Goal: Information Seeking & Learning: Check status

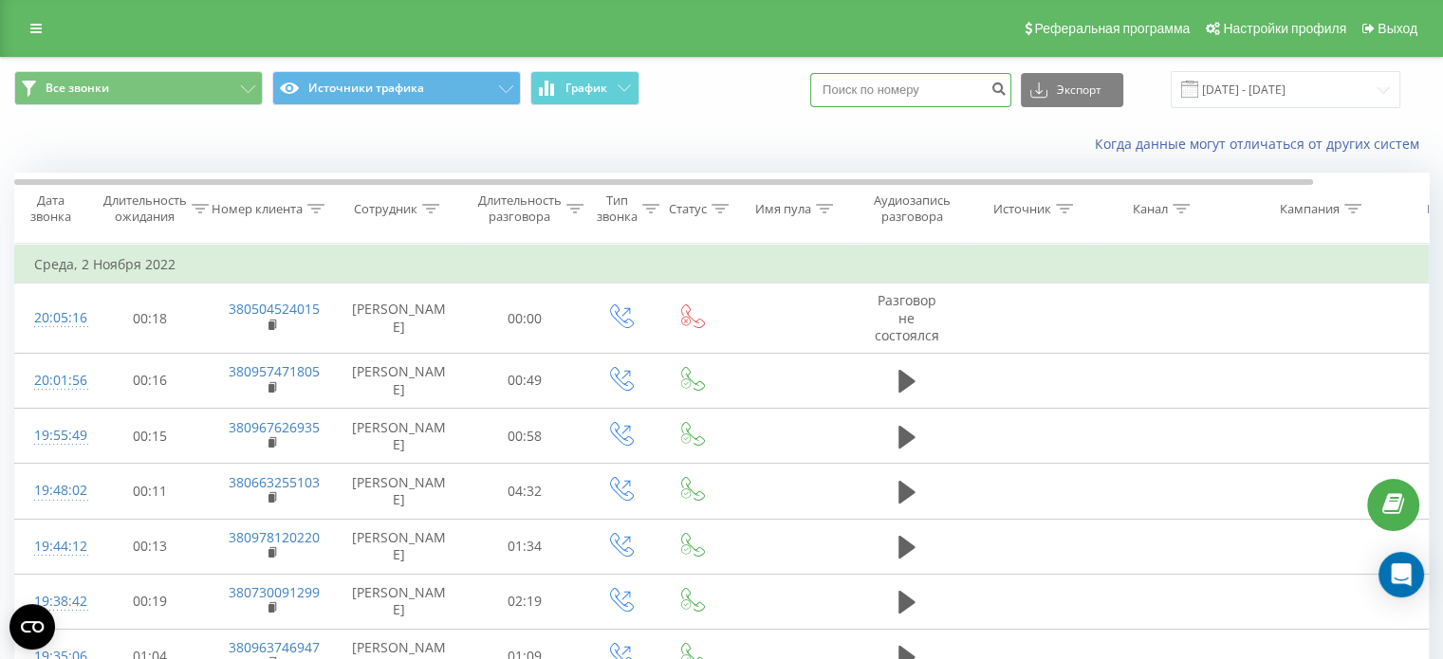
paste input "0968435169"
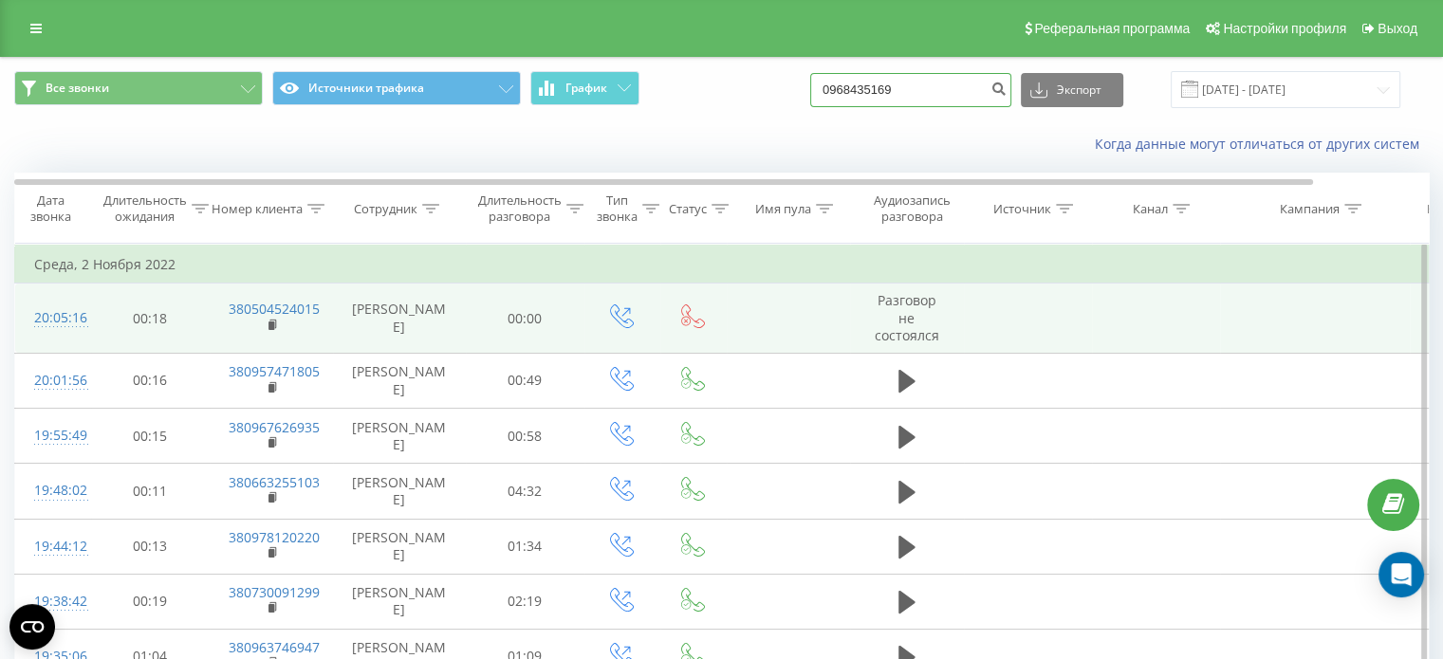
type input "0968435169"
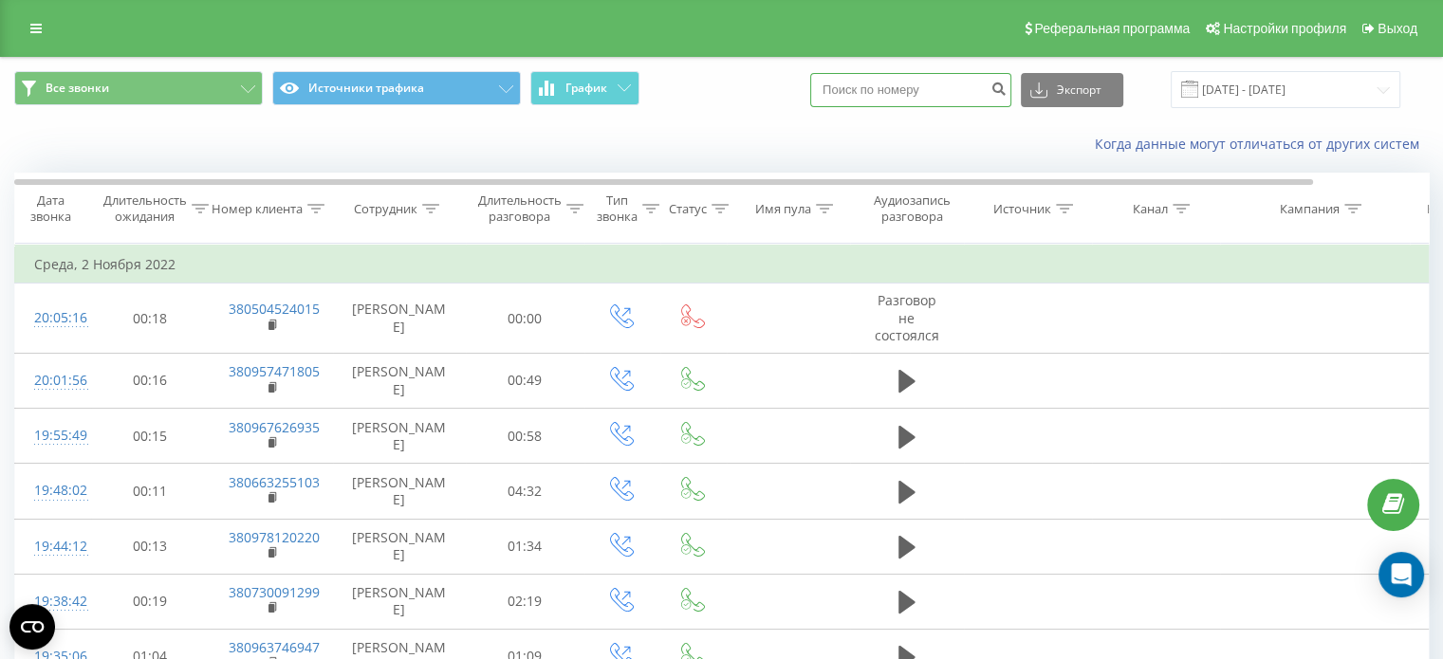
paste input "0968435169"
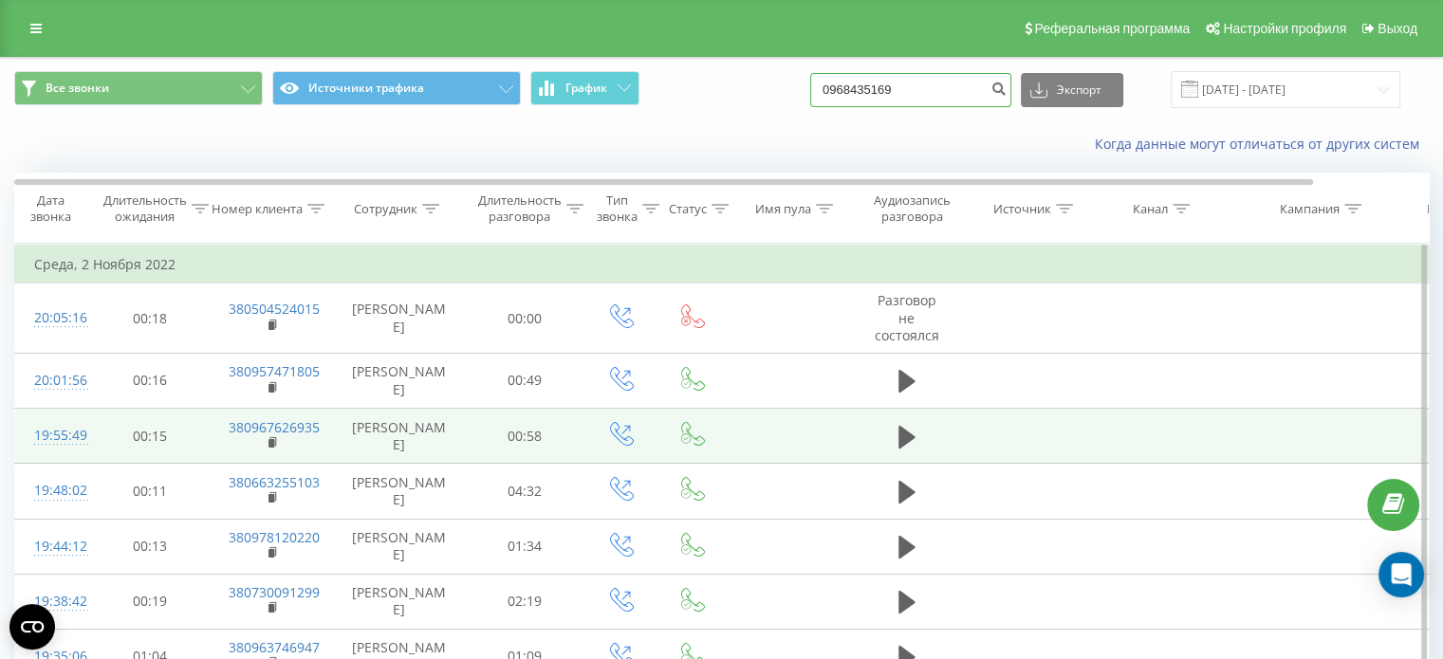
type input "0968435169"
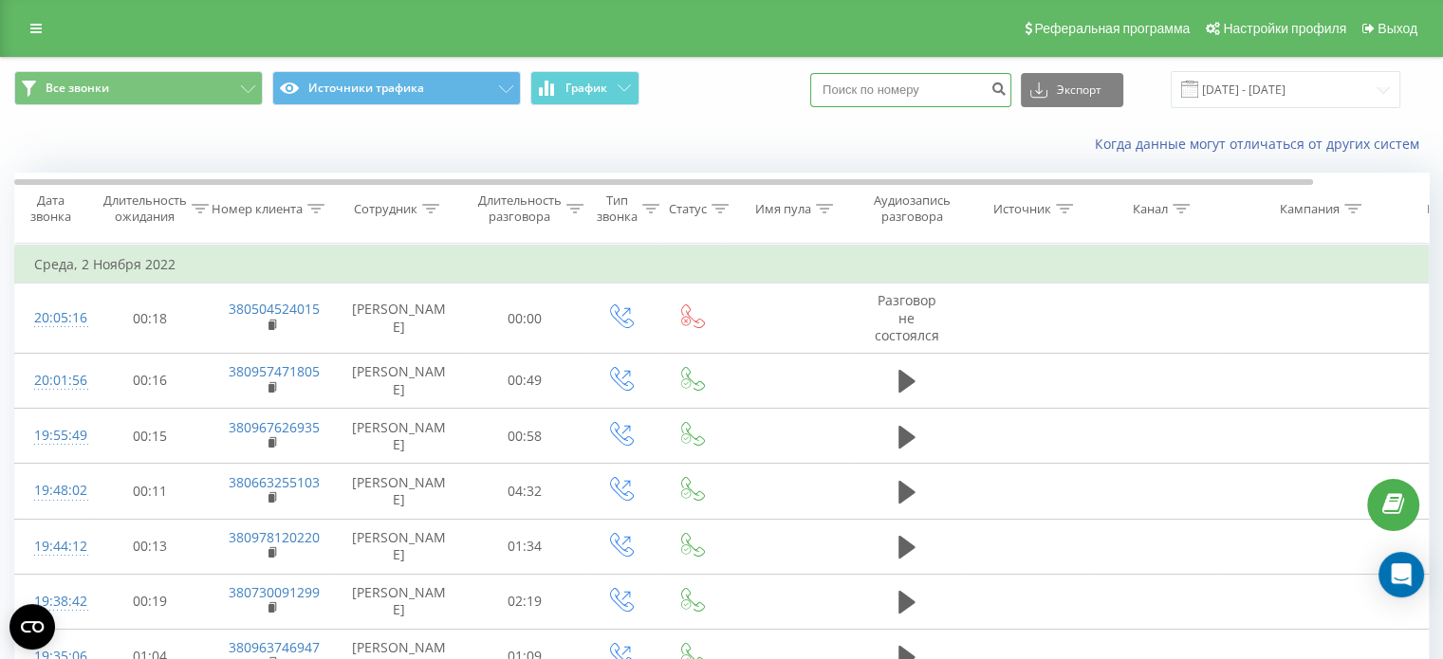
paste input "0968435169"
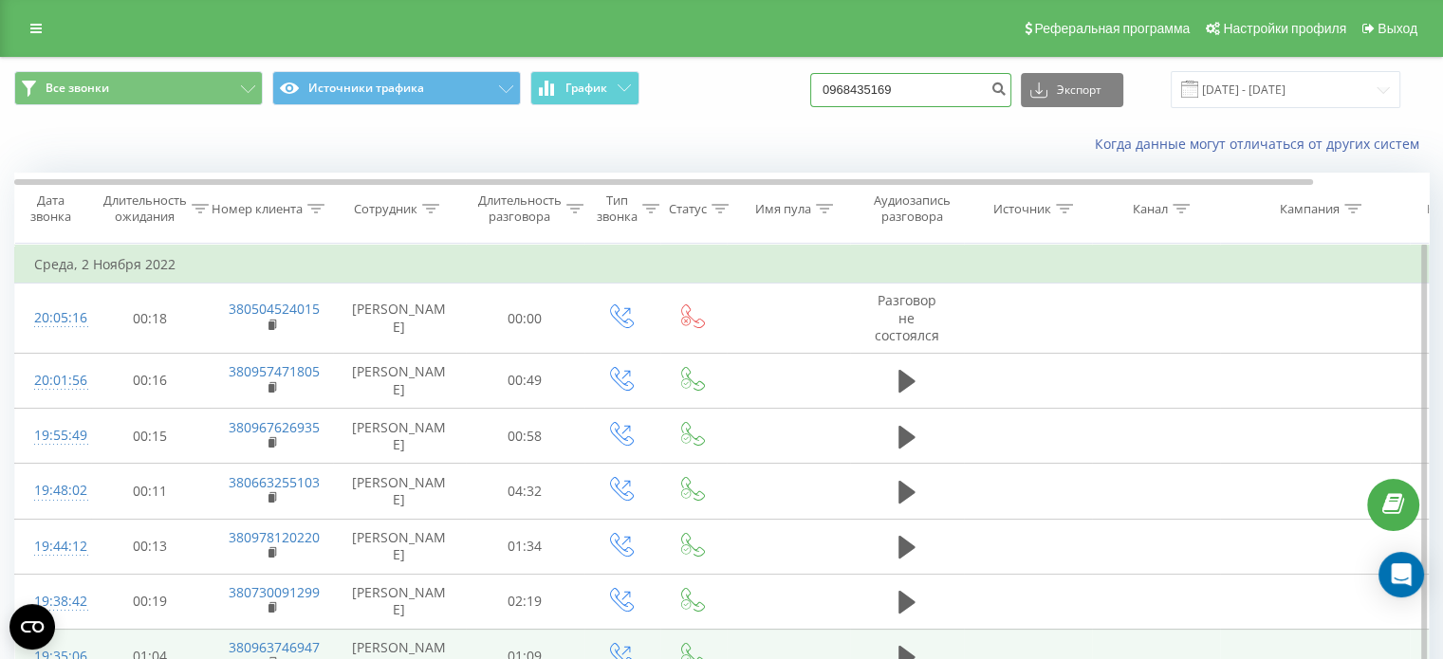
type input "0968435169"
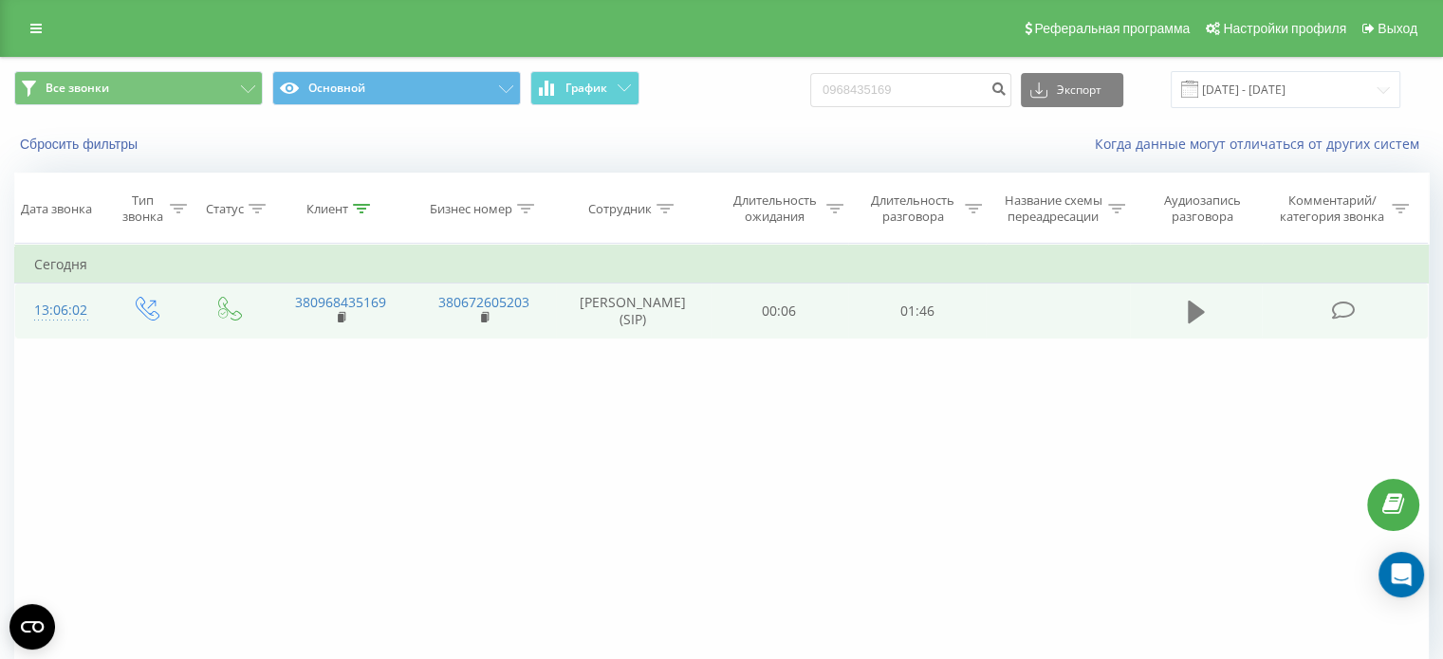
click at [1195, 310] on icon at bounding box center [1196, 312] width 17 height 23
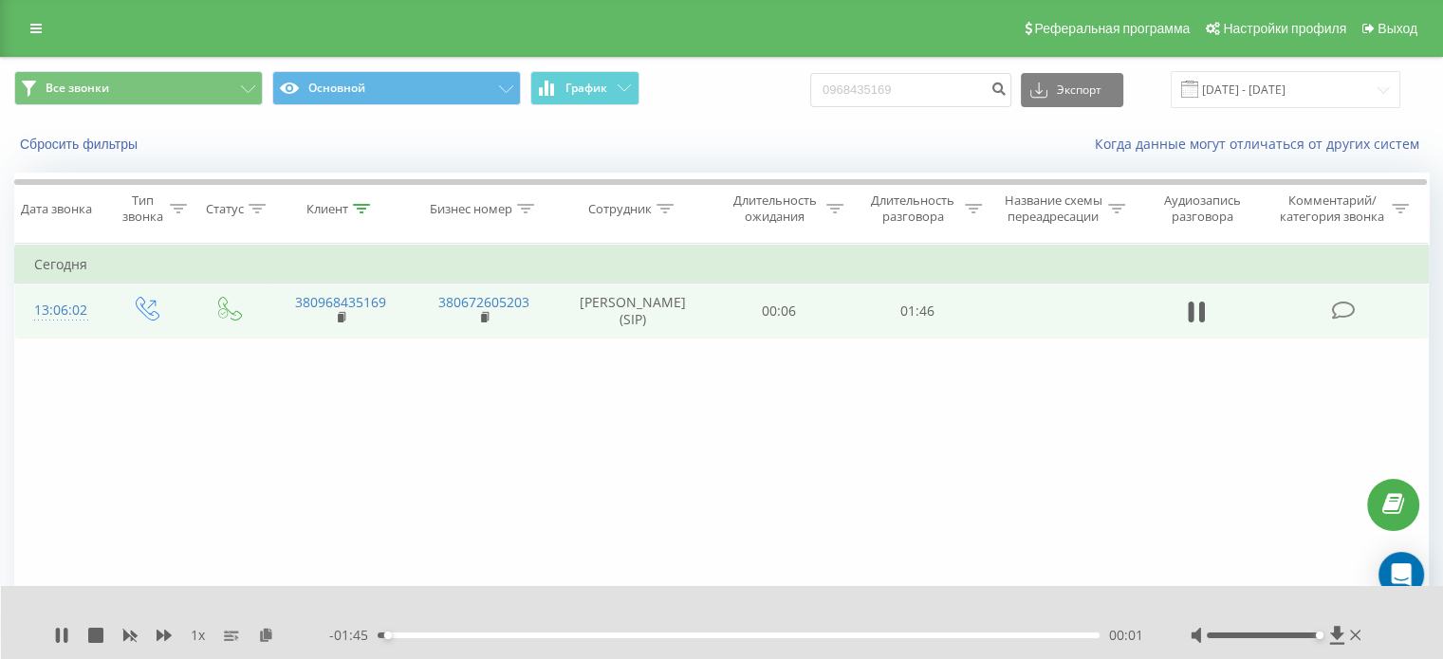
drag, startPoint x: 1260, startPoint y: 637, endPoint x: 1320, endPoint y: 639, distance: 59.8
click at [1320, 639] on div at bounding box center [1278, 635] width 175 height 19
click at [782, 423] on div "Фильтровать по условию Равно Введите значение Отмена OK Фильтровать по условию …" at bounding box center [721, 457] width 1415 height 427
click at [740, 132] on div "Сбросить фильтры Когда данные могут отличаться от других систем" at bounding box center [721, 144] width 1441 height 46
click at [58, 630] on icon at bounding box center [58, 635] width 4 height 15
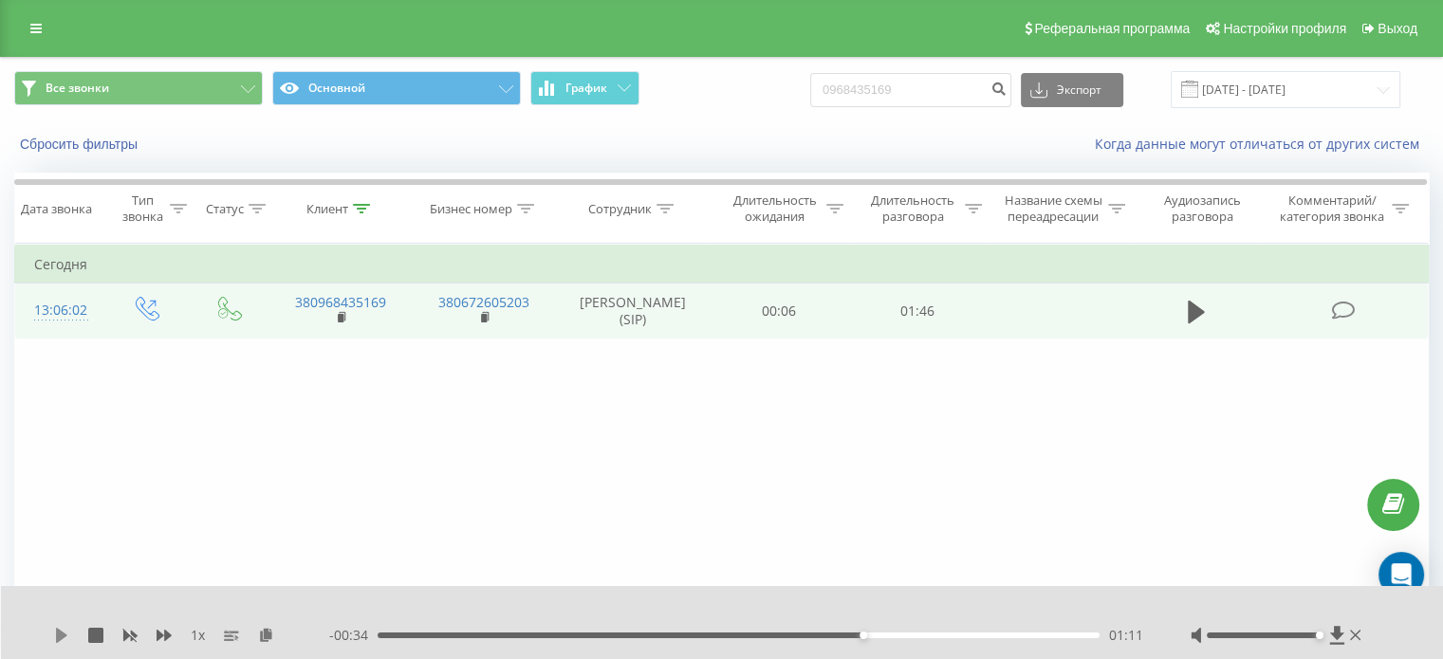
click at [62, 639] on icon at bounding box center [61, 635] width 11 height 15
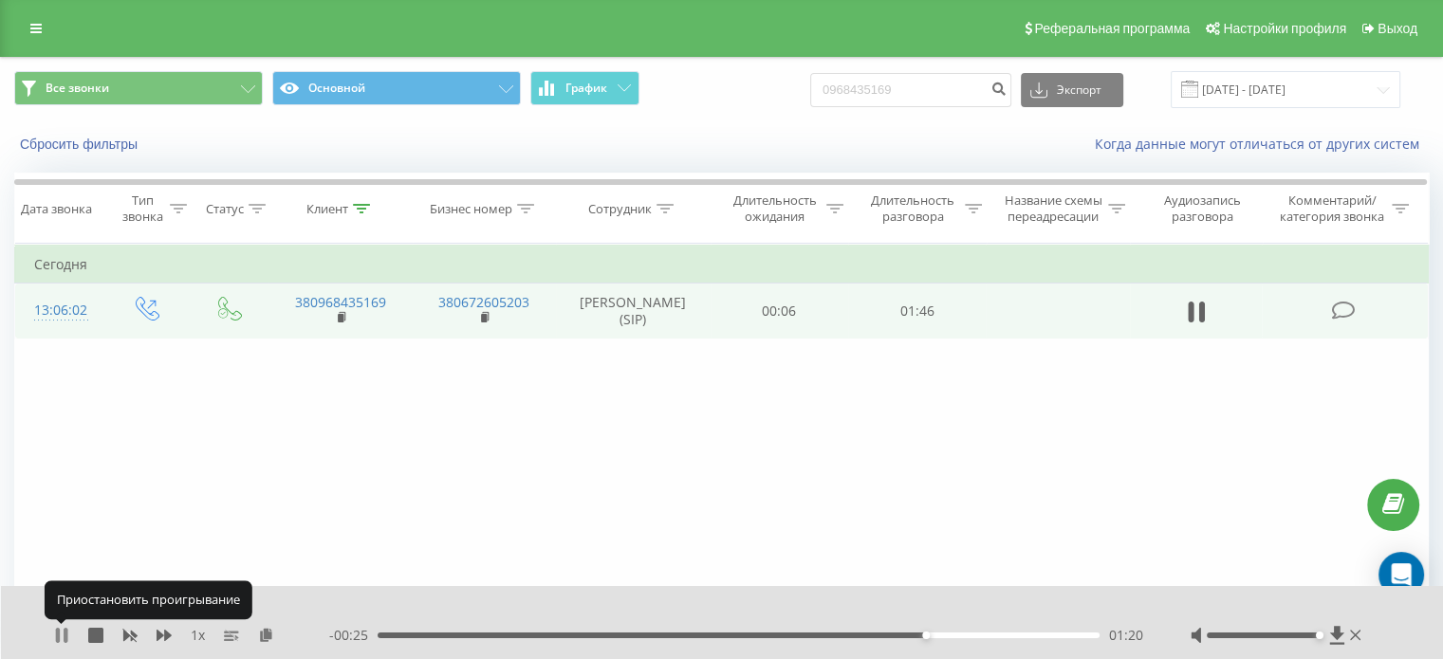
click at [57, 636] on icon at bounding box center [58, 635] width 4 height 15
click at [63, 630] on icon at bounding box center [61, 635] width 15 height 15
